Goal: Task Accomplishment & Management: Manage account settings

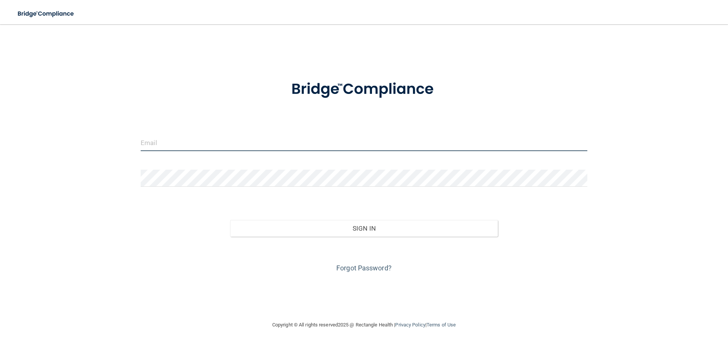
click at [191, 142] on input "email" at bounding box center [364, 142] width 447 height 17
type input "[EMAIL_ADDRESS][DOMAIN_NAME]"
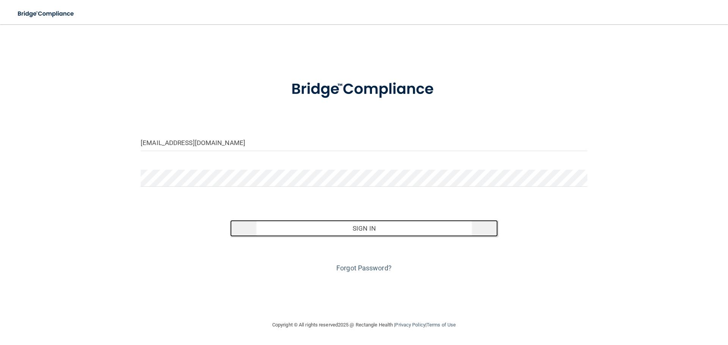
click at [354, 227] on button "Sign In" at bounding box center [364, 228] width 268 height 17
click at [359, 225] on button "Sign In" at bounding box center [364, 228] width 268 height 17
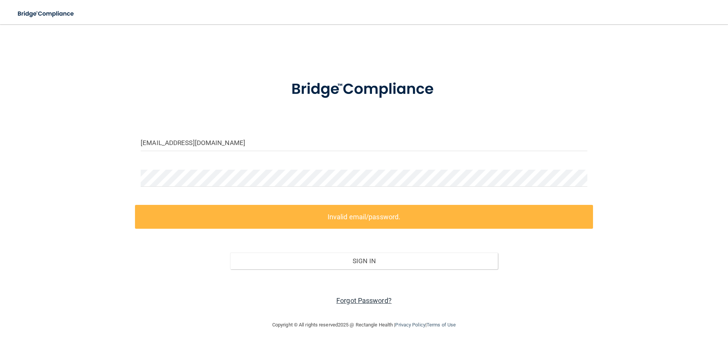
click at [359, 298] on link "Forgot Password?" at bounding box center [363, 301] width 55 height 8
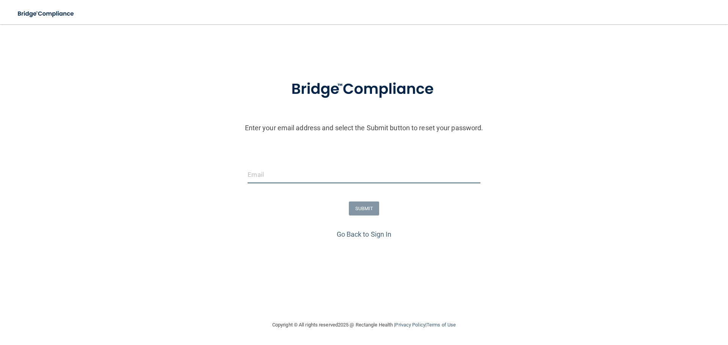
click at [286, 172] on input "email" at bounding box center [364, 174] width 232 height 17
type input "[EMAIL_ADDRESS][DOMAIN_NAME]"
click at [365, 207] on button "SUBMIT" at bounding box center [364, 209] width 31 height 14
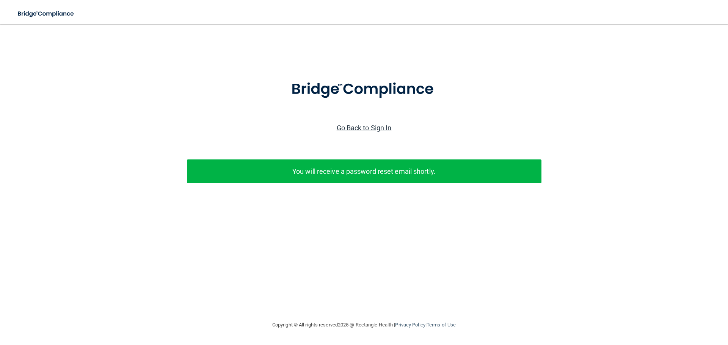
click at [366, 129] on link "Go Back to Sign In" at bounding box center [364, 128] width 55 height 8
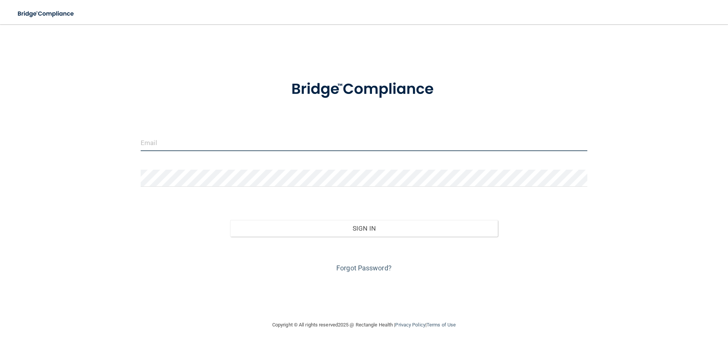
click at [215, 146] on input "email" at bounding box center [364, 142] width 447 height 17
